Goal: Navigation & Orientation: Find specific page/section

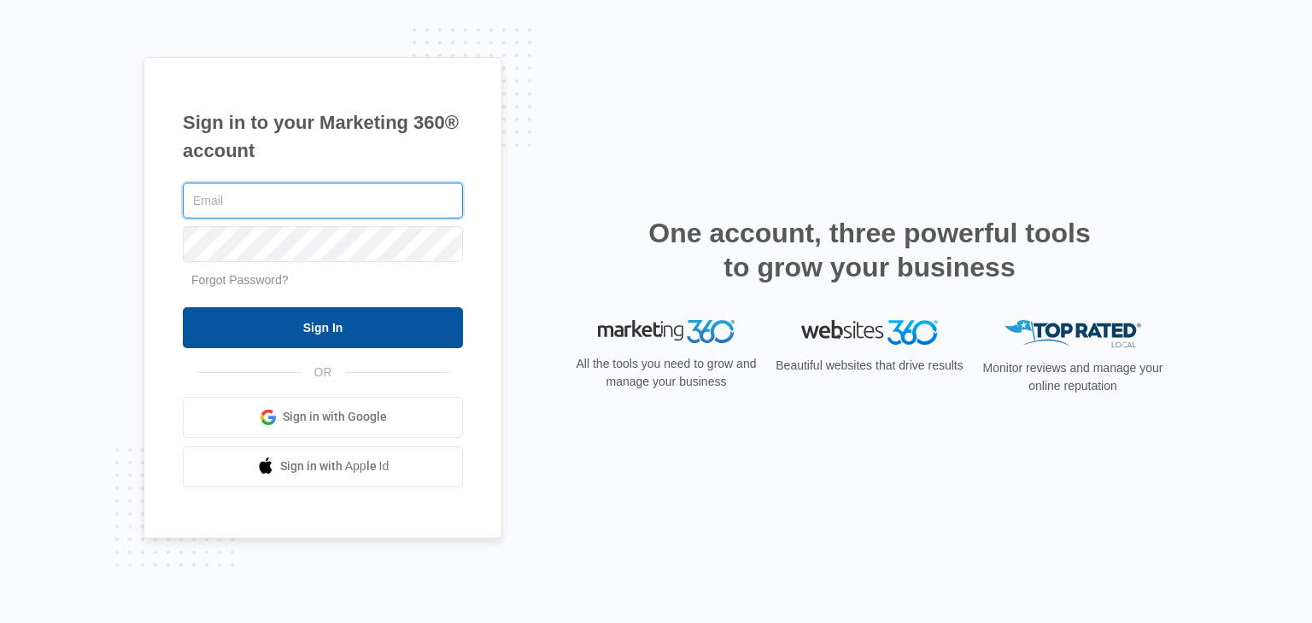
type input "[EMAIL_ADDRESS][DOMAIN_NAME]"
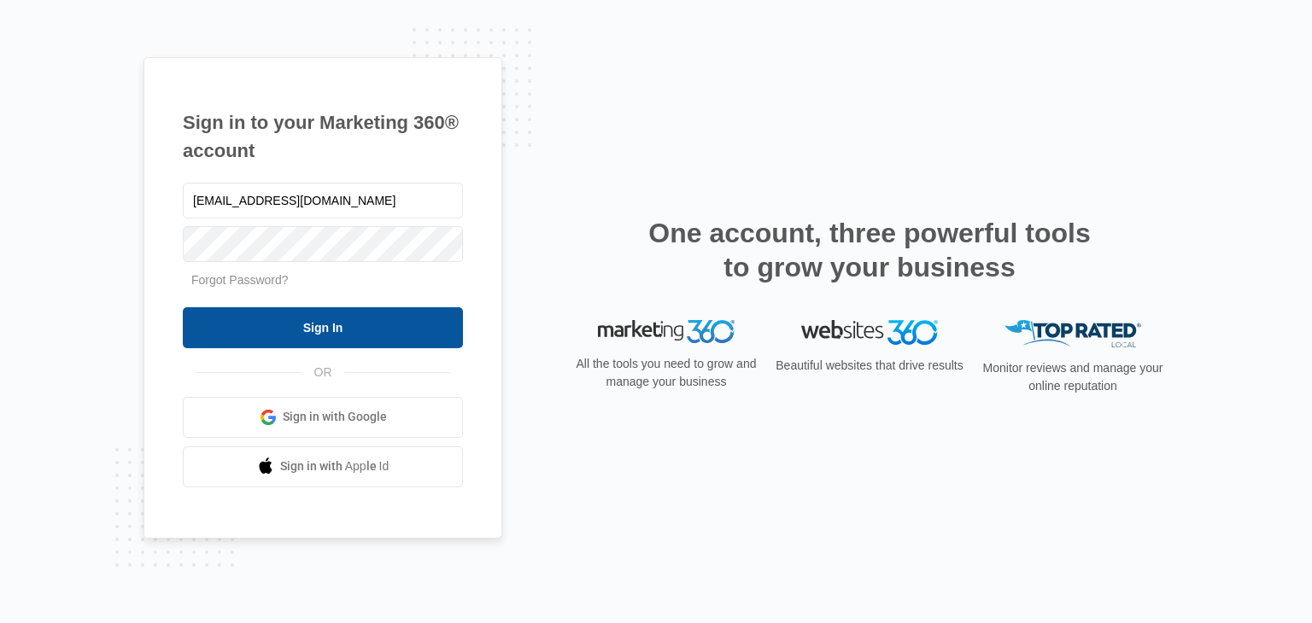
click at [359, 331] on input "Sign In" at bounding box center [323, 327] width 280 height 41
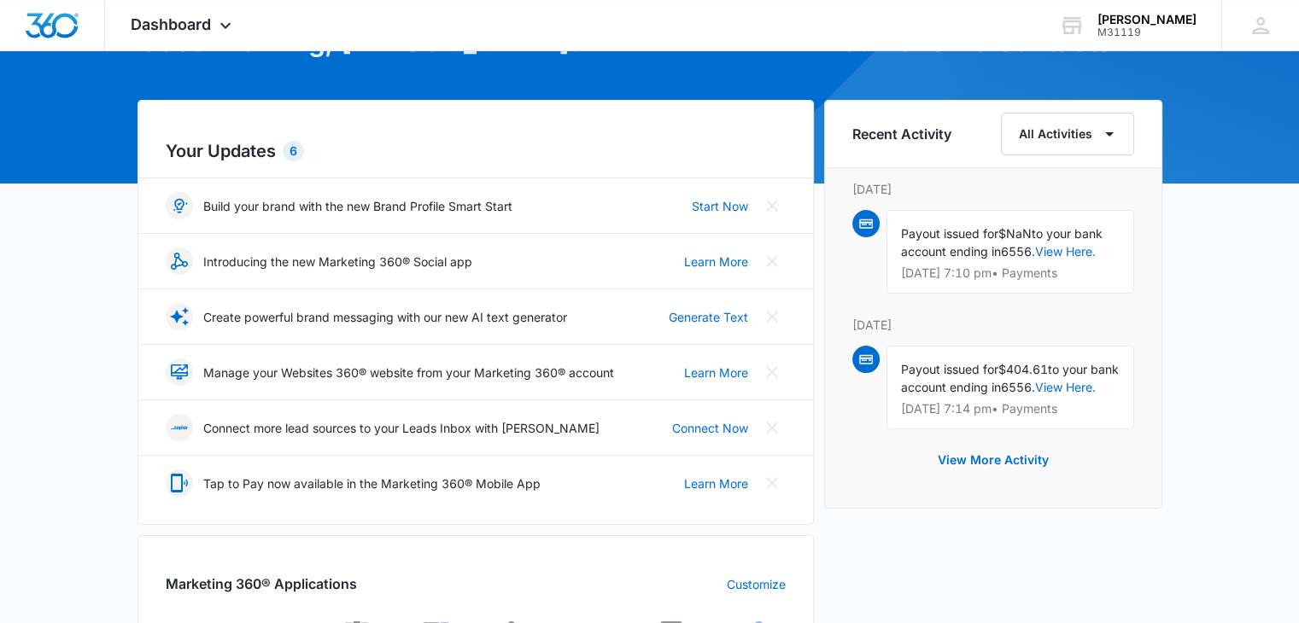
scroll to position [126, 0]
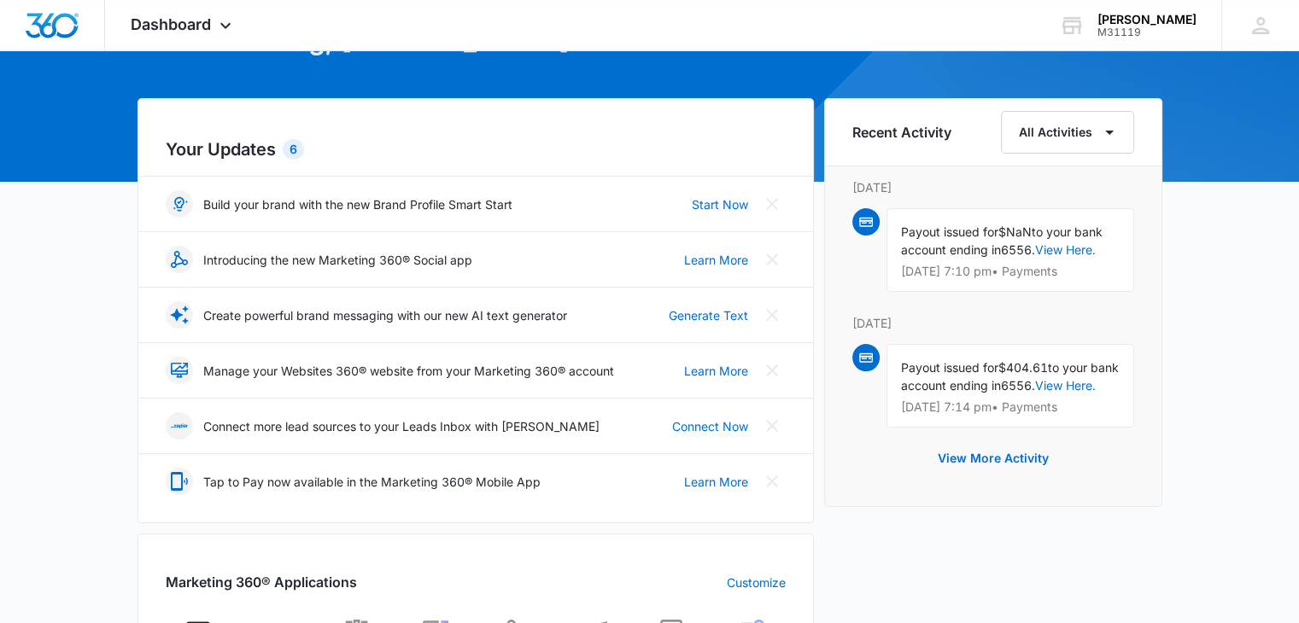
click at [902, 138] on h6 "Recent Activity" at bounding box center [901, 132] width 99 height 20
click at [902, 129] on h6 "Recent Activity" at bounding box center [901, 132] width 99 height 20
click at [1056, 134] on button "All Activities" at bounding box center [1067, 132] width 133 height 43
click at [1062, 183] on div "All Activities" at bounding box center [1058, 188] width 68 height 12
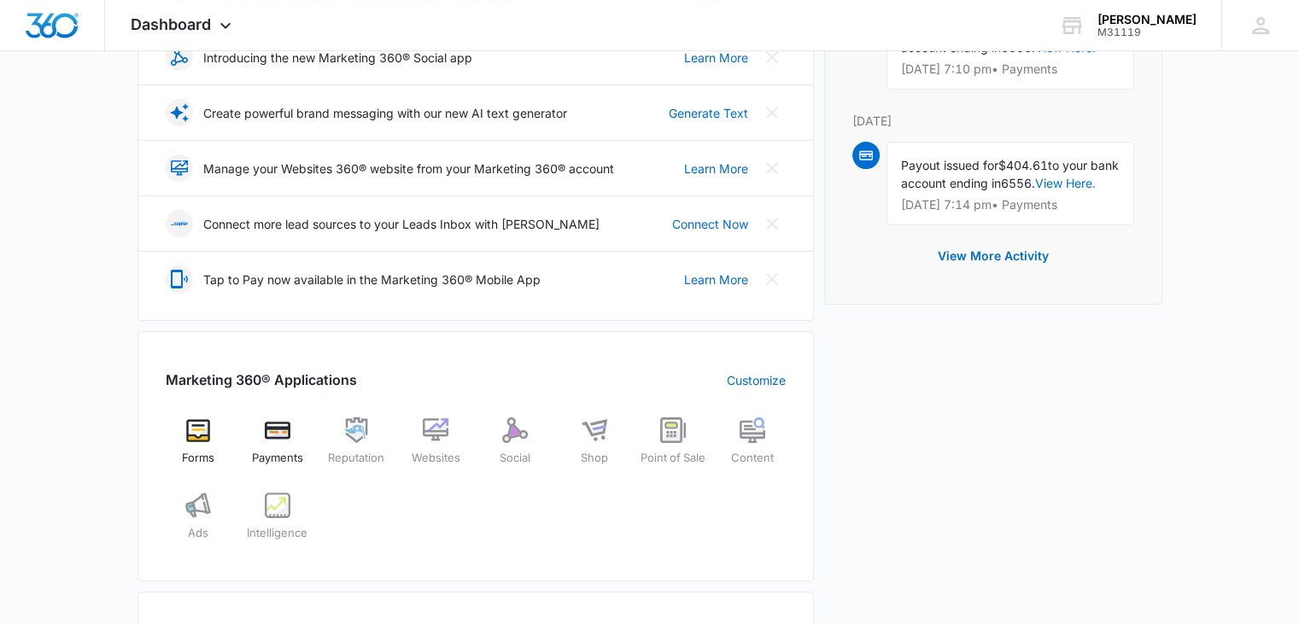
scroll to position [329, 0]
click at [266, 431] on img at bounding box center [278, 430] width 26 height 26
